Goal: Task Accomplishment & Management: Use online tool/utility

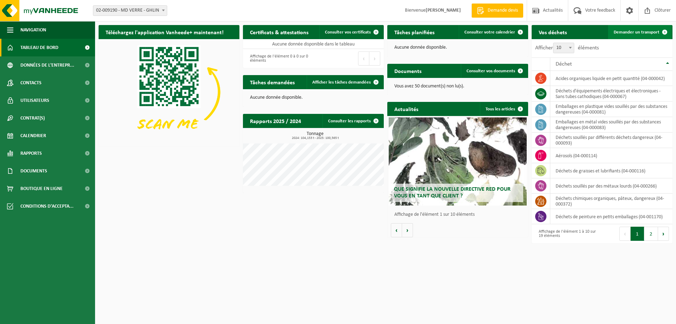
click at [666, 34] on span at bounding box center [665, 32] width 14 height 14
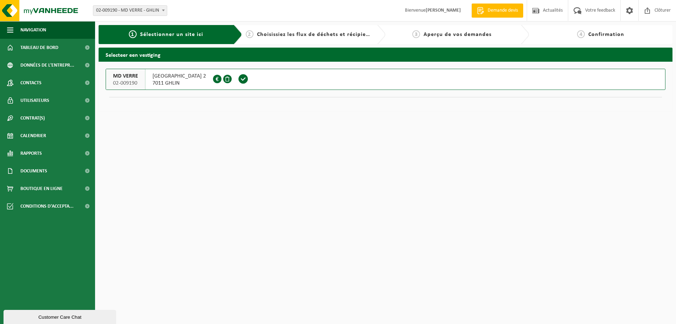
click at [241, 82] on span at bounding box center [244, 79] width 20 height 20
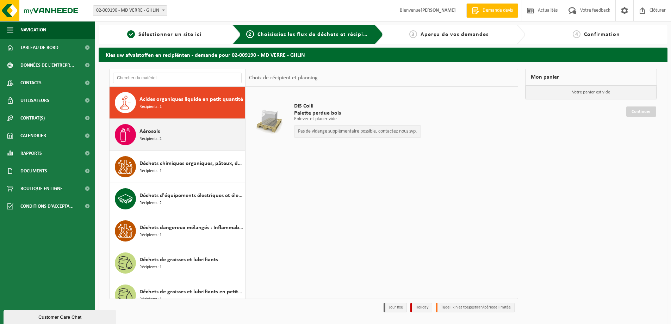
click at [174, 136] on div "Aérosols Récipients: 2" at bounding box center [192, 134] width 104 height 21
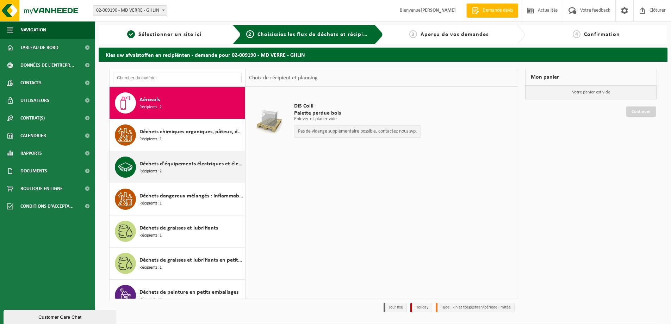
scroll to position [32, 0]
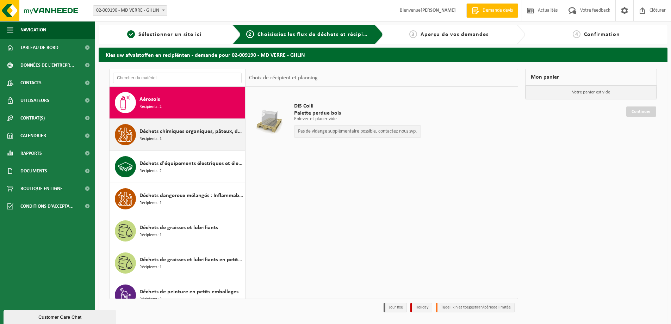
click at [169, 140] on div "Déchets chimiques organiques, pâteux, dangereux Récipients: 1" at bounding box center [192, 134] width 104 height 21
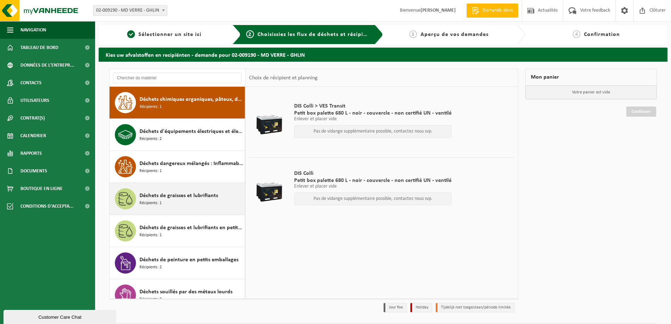
click at [179, 198] on span "Déchets de graisses et lubrifiants" at bounding box center [179, 195] width 79 height 8
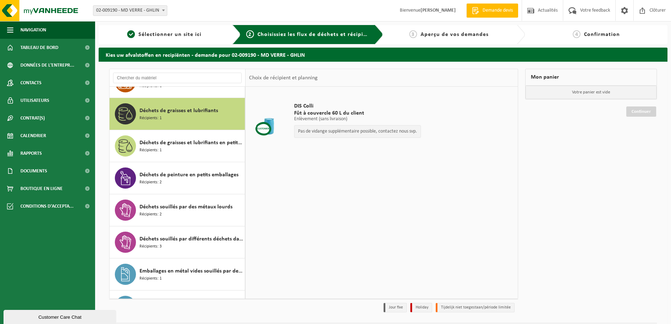
scroll to position [160, 0]
